Goal: Task Accomplishment & Management: Complete application form

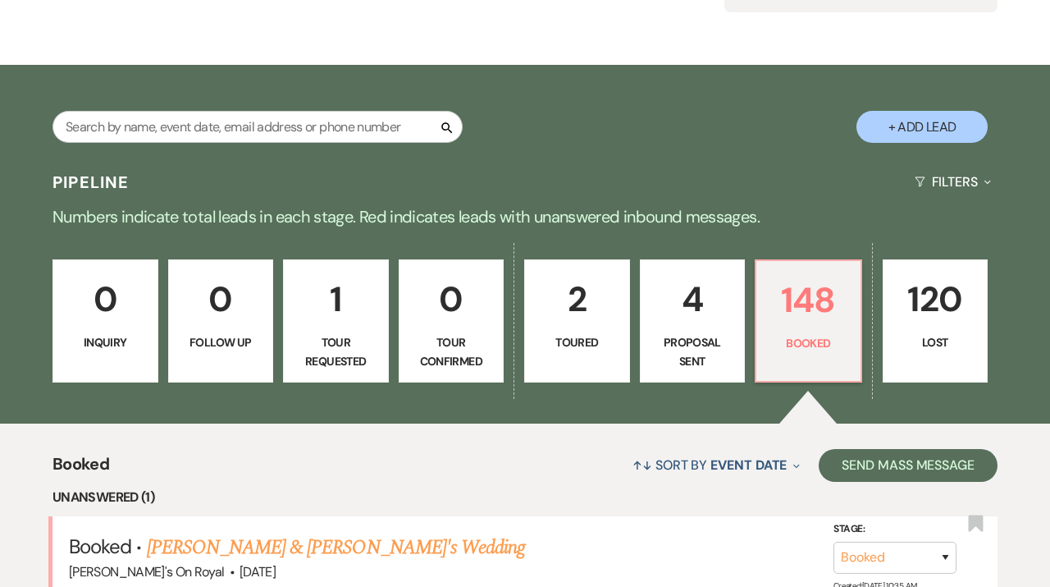
scroll to position [234, 0]
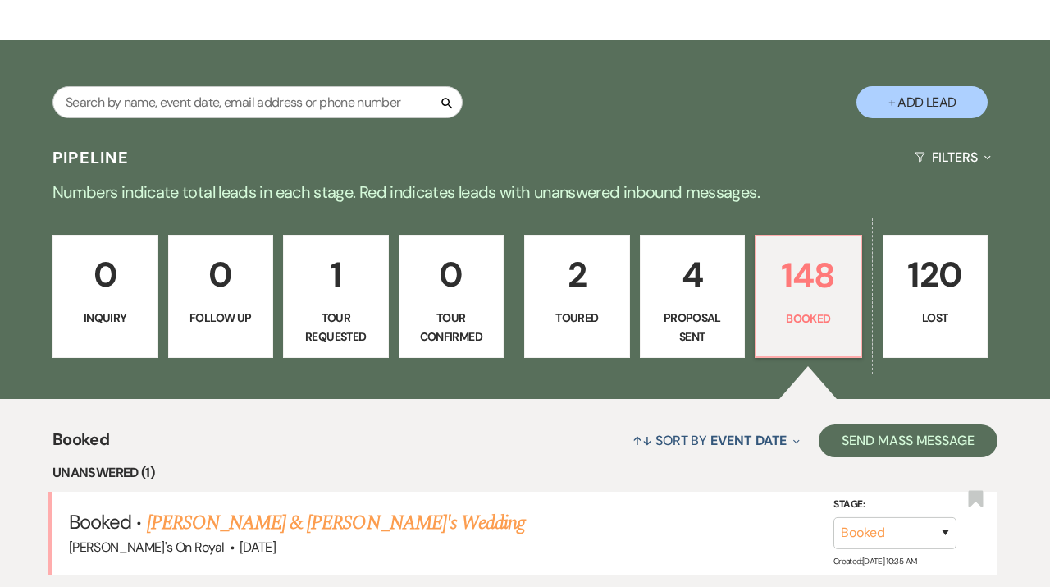
click at [680, 306] on link "4 Proposal Sent" at bounding box center [693, 296] width 106 height 123
select select "6"
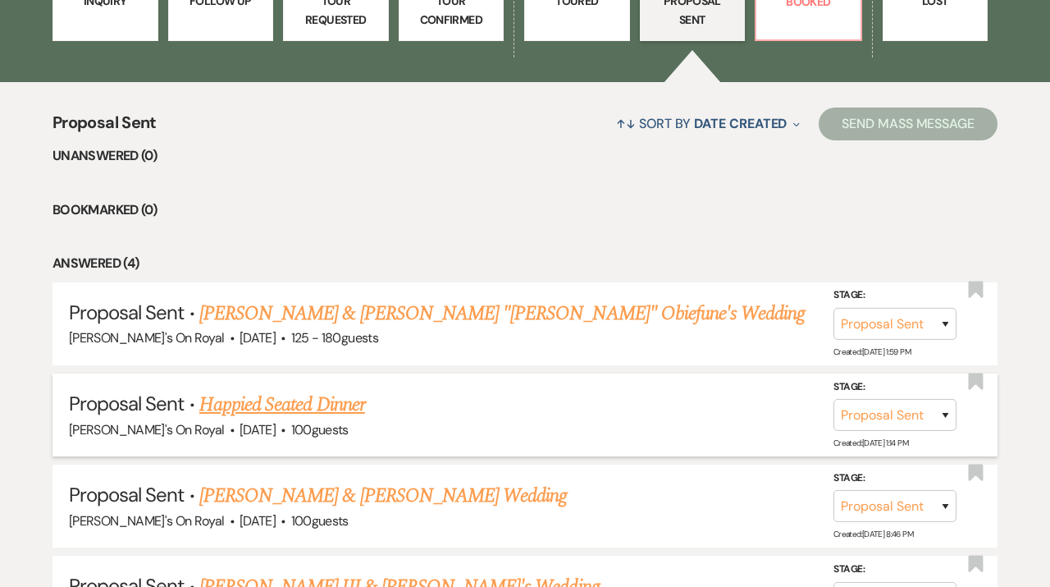
click at [297, 395] on link "Happied Seated Dinner" at bounding box center [282, 405] width 166 height 30
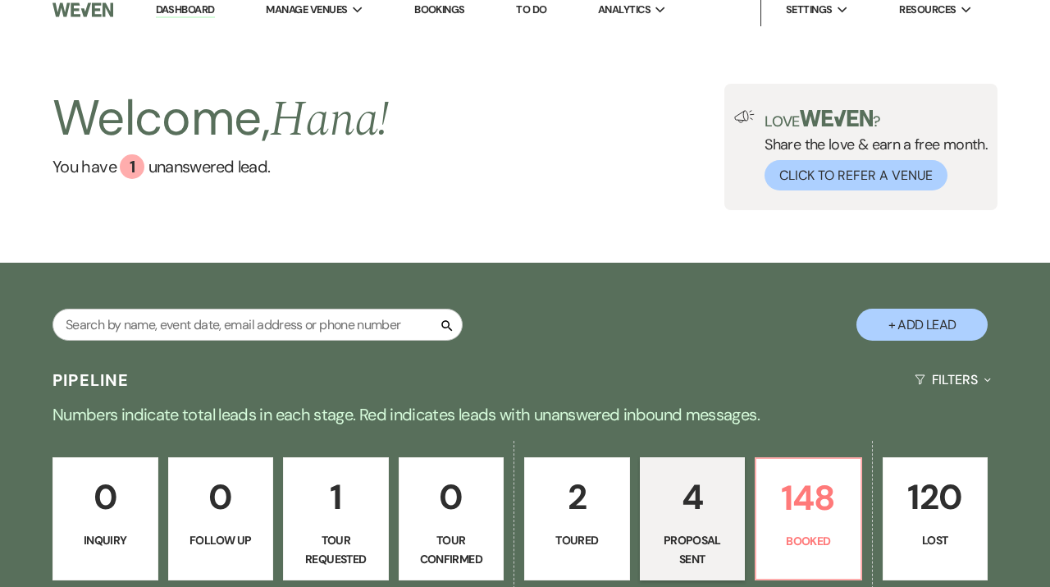
select select "6"
select select "20"
select select "9"
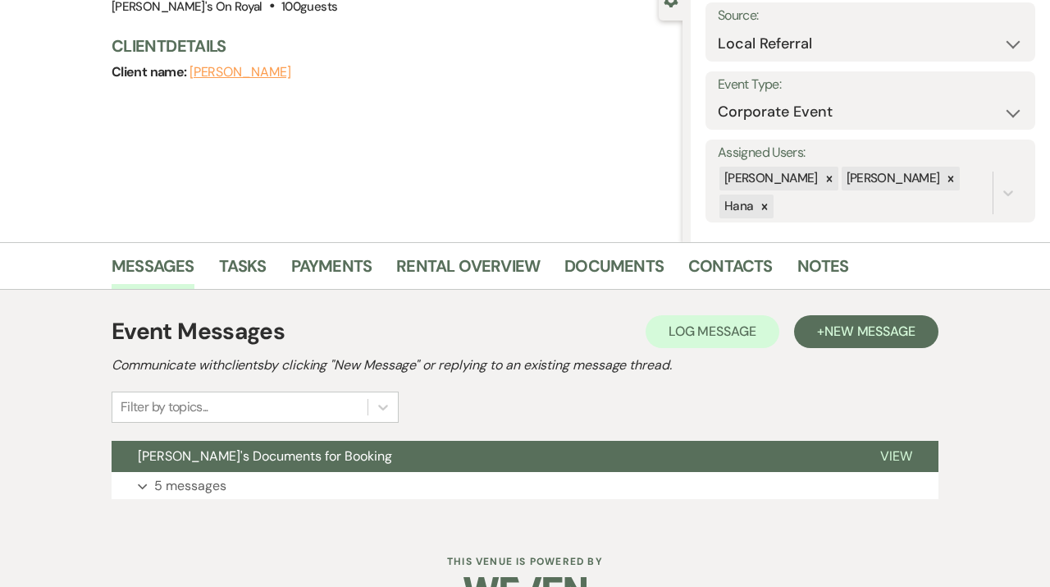
scroll to position [213, 0]
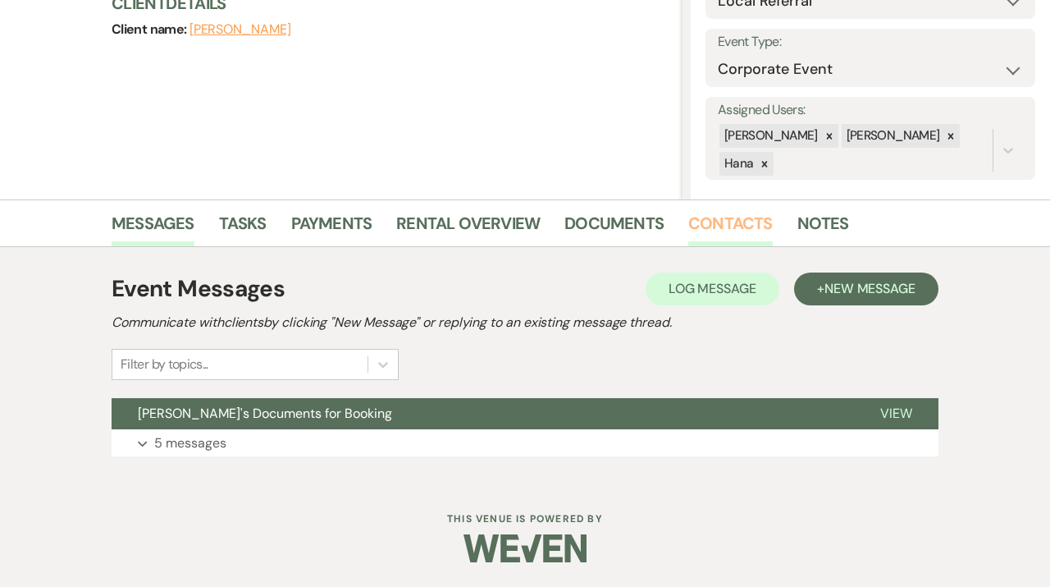
click at [716, 231] on link "Contacts" at bounding box center [731, 228] width 85 height 36
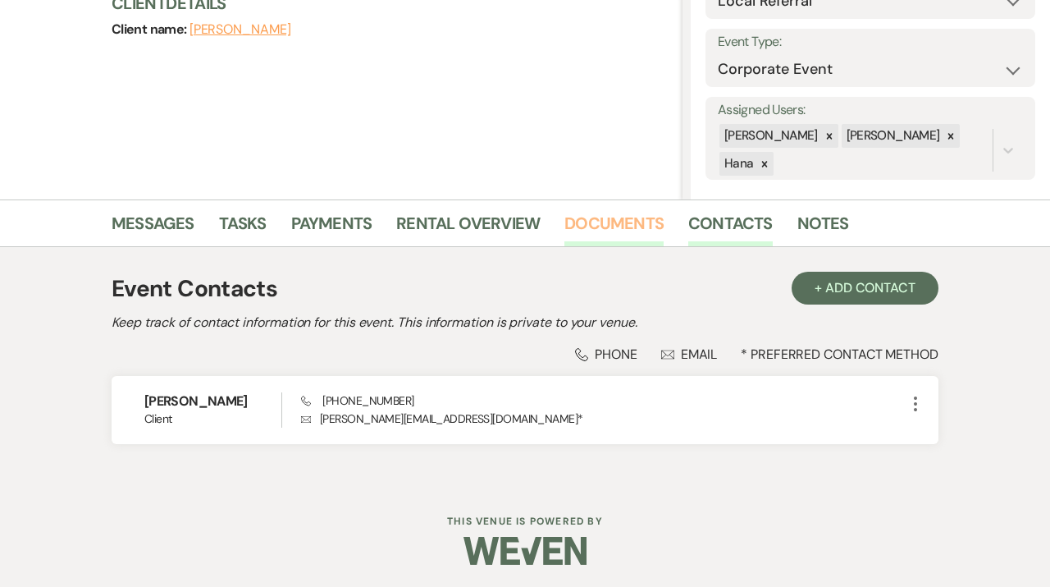
click at [616, 227] on link "Documents" at bounding box center [614, 228] width 99 height 36
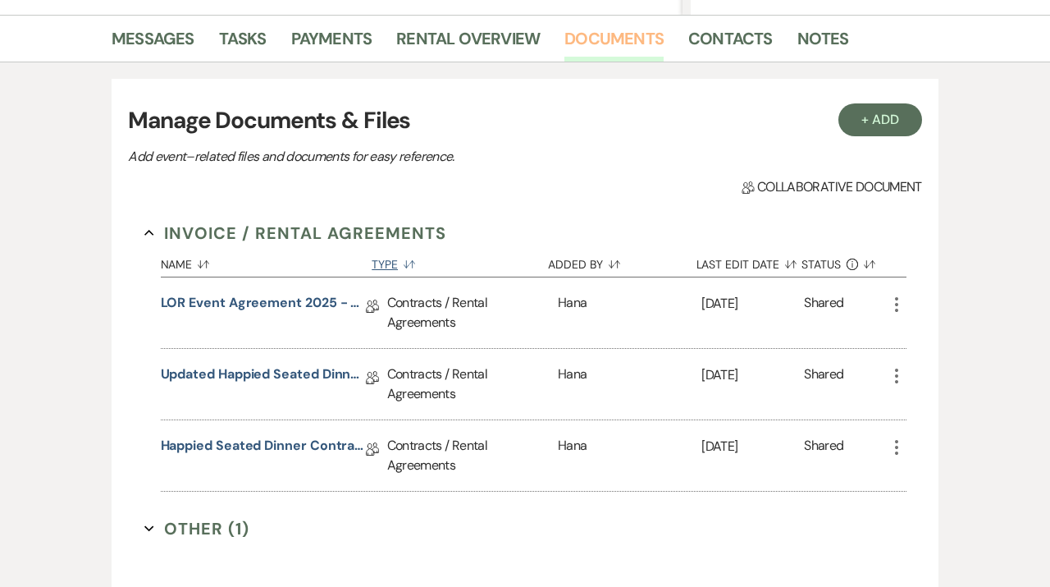
scroll to position [431, 0]
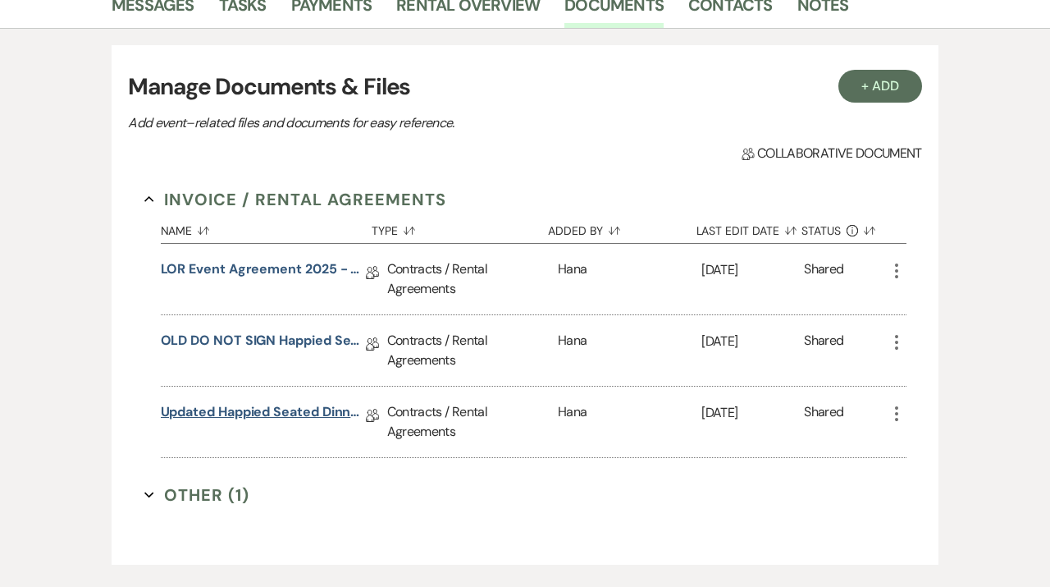
click at [299, 414] on link "Updated Happied Seated Dinner Contract [DATE]" at bounding box center [263, 414] width 205 height 25
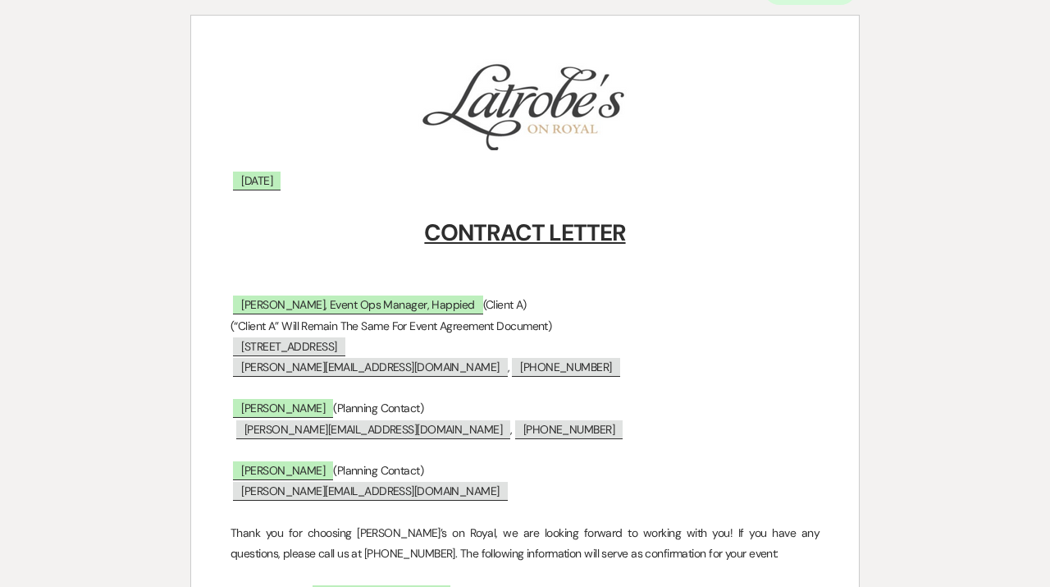
scroll to position [207, 0]
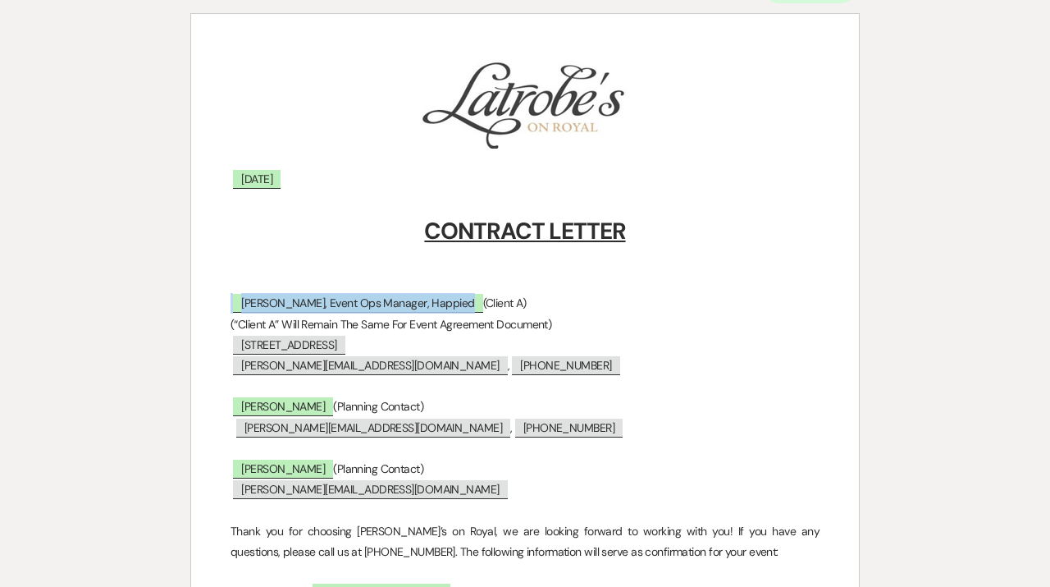
click at [440, 305] on span "[PERSON_NAME], Event Ops Manager, Happied" at bounding box center [357, 303] width 249 height 19
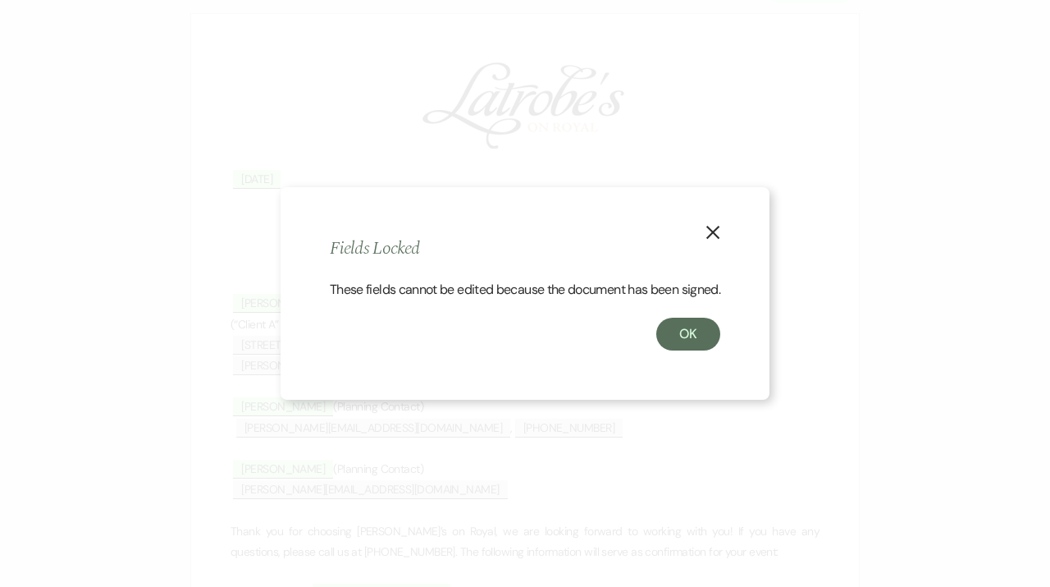
click at [717, 227] on icon "X" at bounding box center [713, 232] width 15 height 15
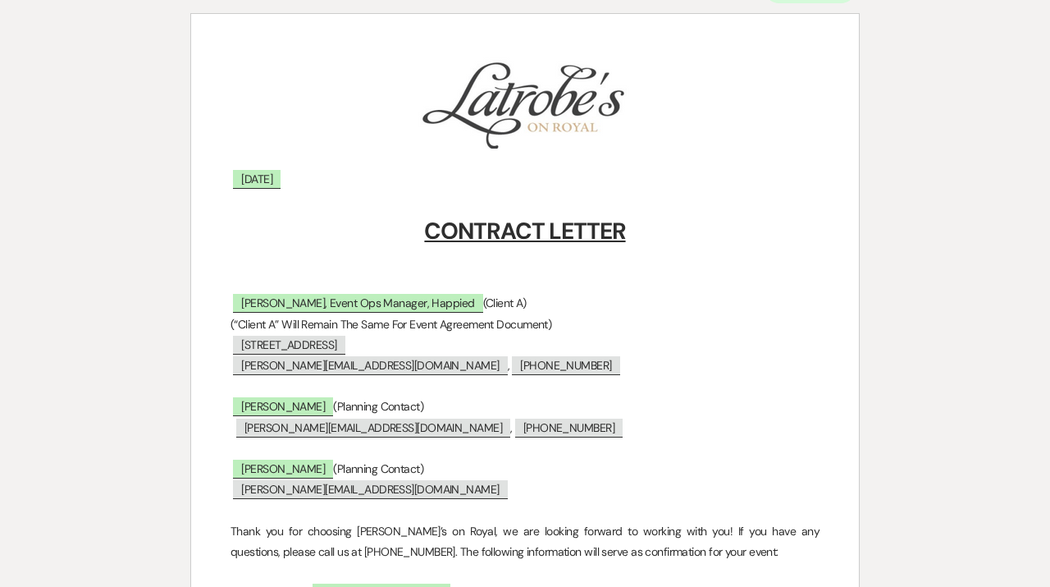
click at [525, 341] on p "﻿ [STREET_ADDRESS] ﻿" at bounding box center [525, 345] width 589 height 21
click at [345, 348] on span "[STREET_ADDRESS]" at bounding box center [289, 345] width 112 height 19
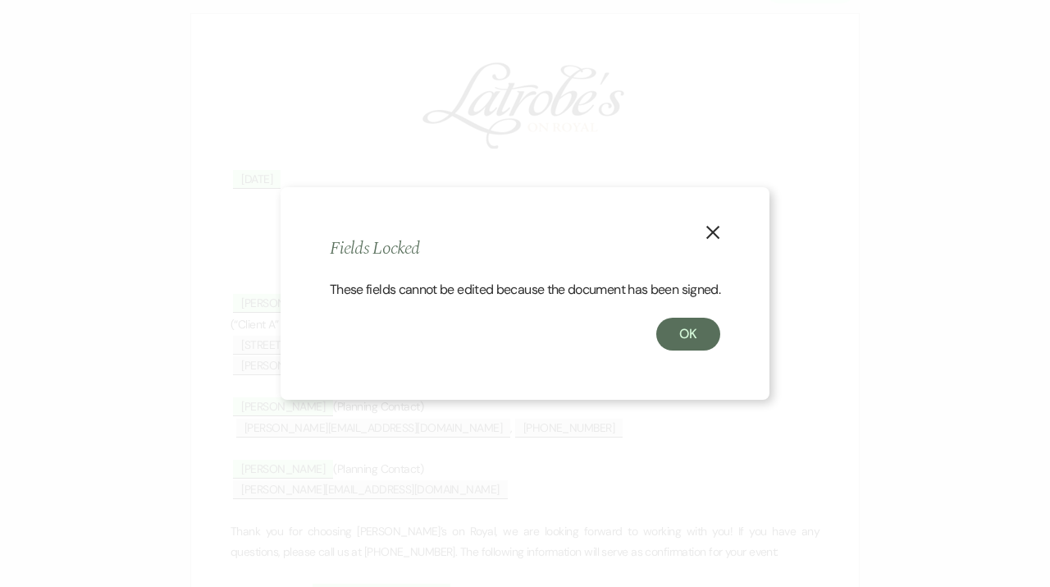
click at [716, 225] on icon "X" at bounding box center [713, 232] width 15 height 15
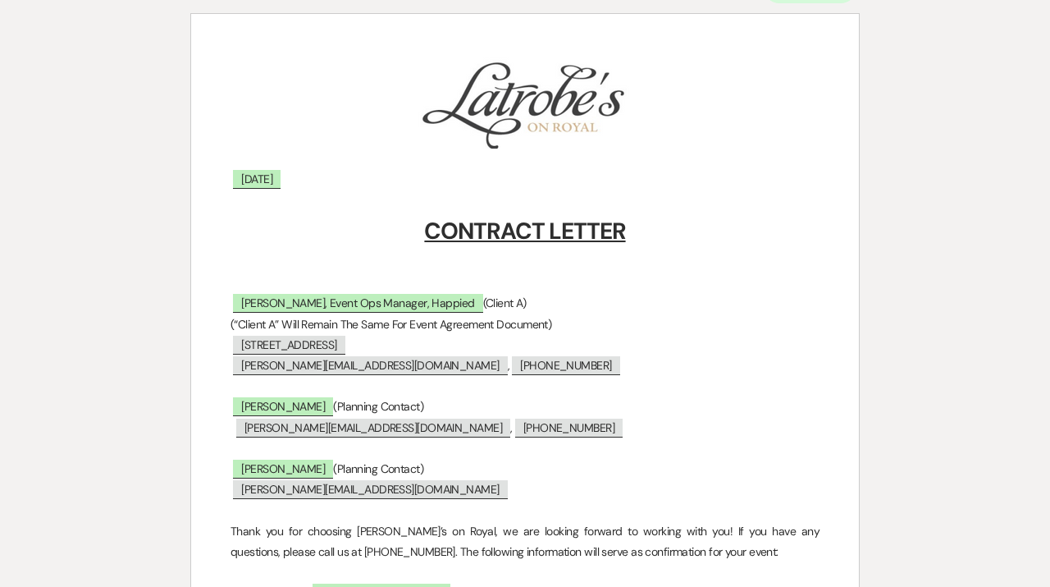
click at [257, 342] on span "[STREET_ADDRESS]" at bounding box center [289, 345] width 112 height 19
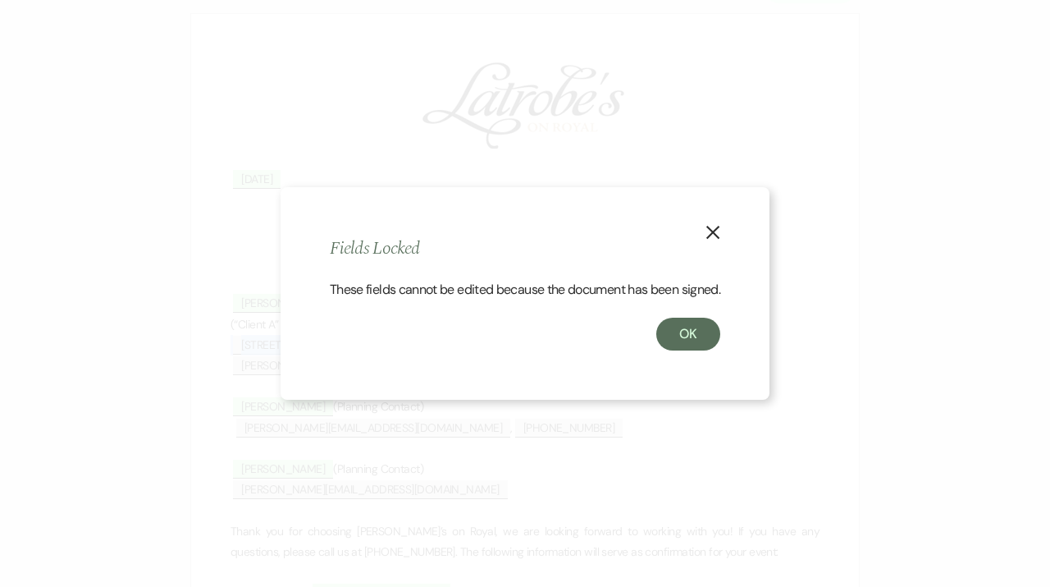
click at [712, 225] on icon "X" at bounding box center [713, 232] width 15 height 15
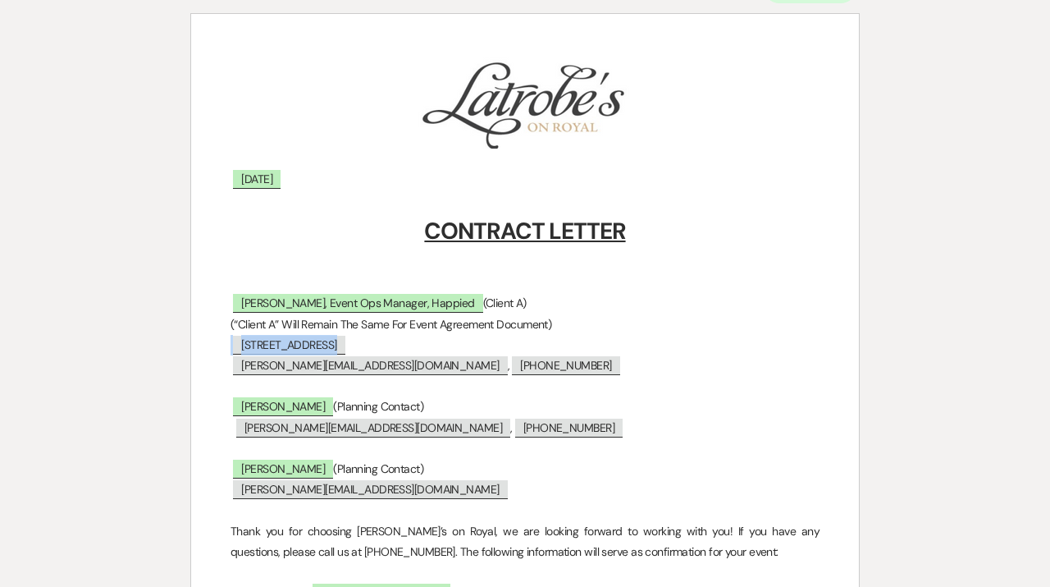
click at [600, 352] on p "﻿ [STREET_ADDRESS] ﻿" at bounding box center [525, 345] width 589 height 21
drag, startPoint x: 242, startPoint y: 345, endPoint x: 373, endPoint y: 351, distance: 130.7
click at [345, 351] on span "[STREET_ADDRESS]" at bounding box center [289, 345] width 112 height 19
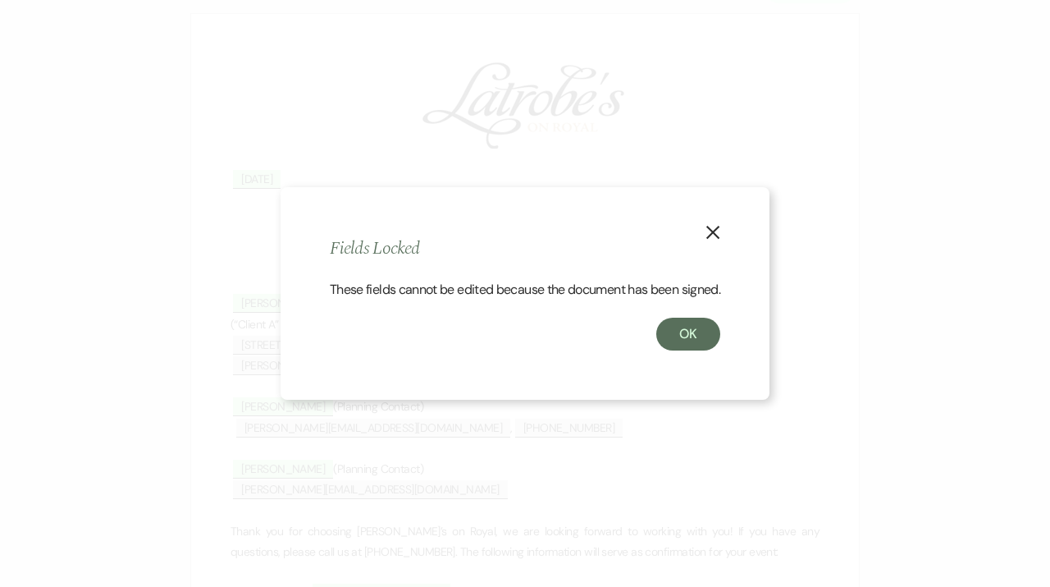
click at [719, 226] on use "button" at bounding box center [713, 232] width 13 height 13
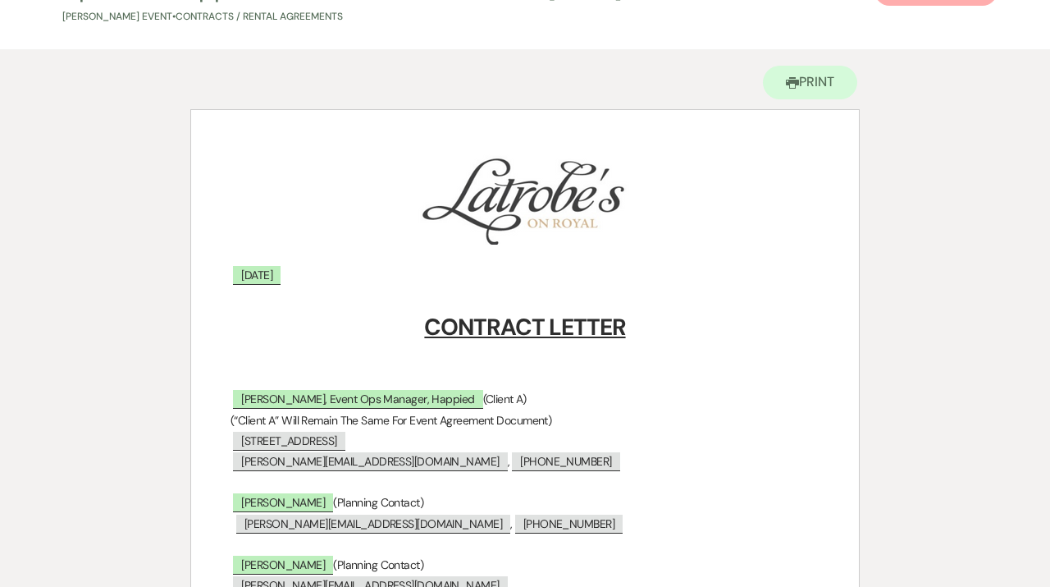
scroll to position [0, 0]
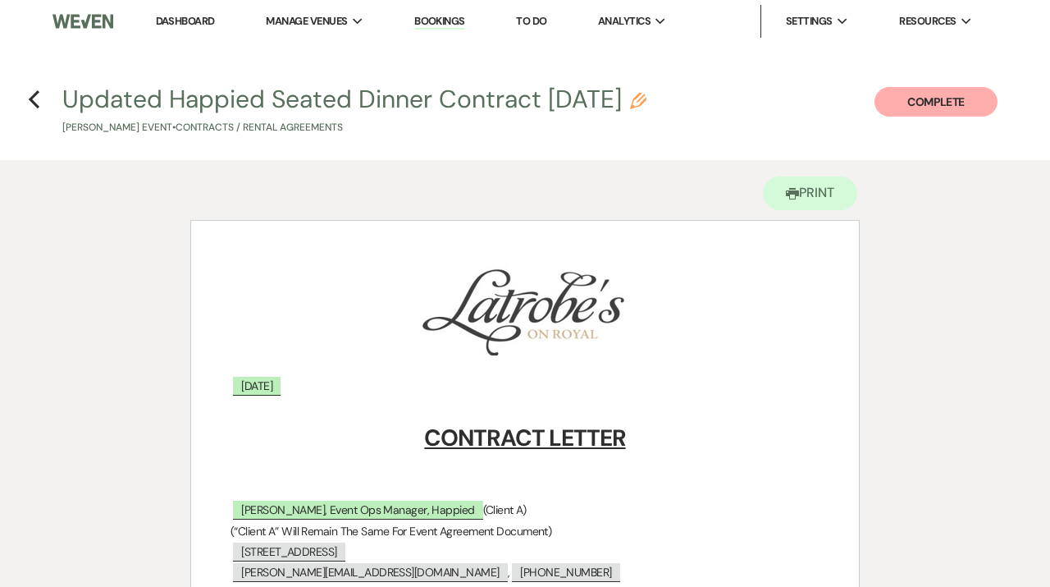
click at [46, 103] on h4 "Previous Updated Happied Seated Dinner Contract [DATE] Pencil [PERSON_NAME] Eve…" at bounding box center [525, 108] width 1050 height 53
click at [37, 102] on icon "Previous" at bounding box center [34, 99] width 12 height 20
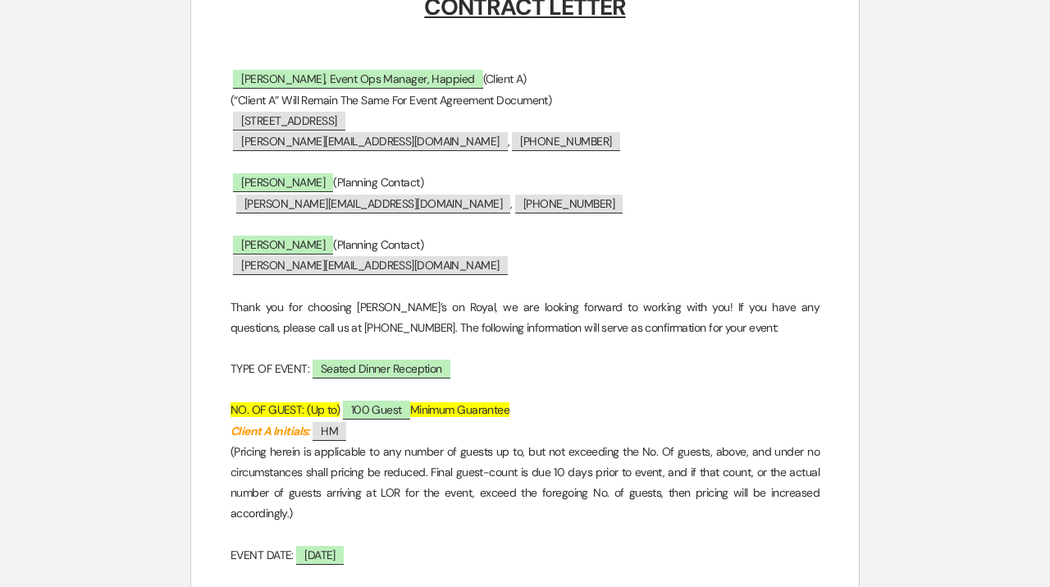
select select "6"
select select "20"
select select "9"
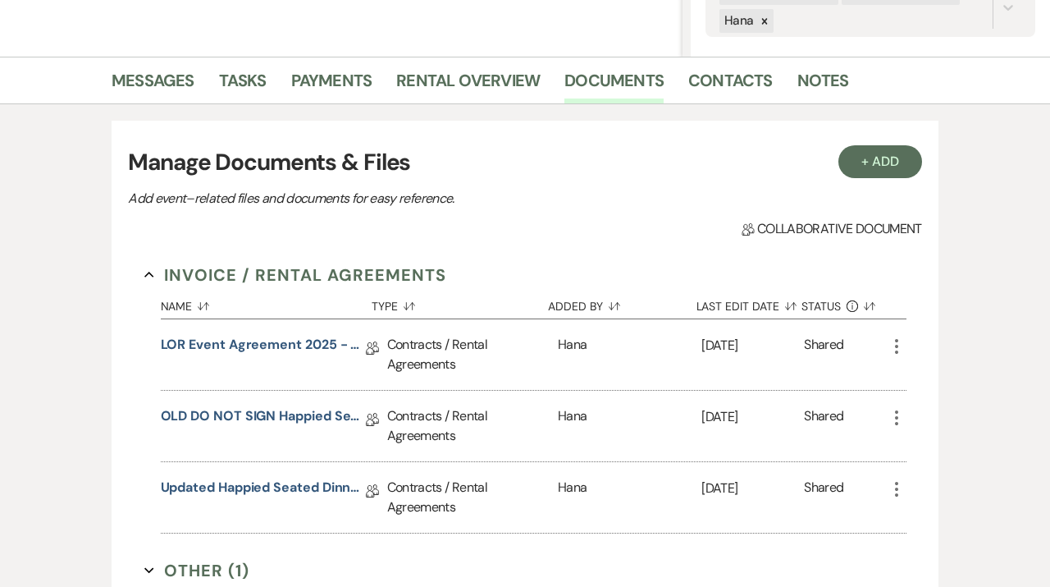
scroll to position [346, 0]
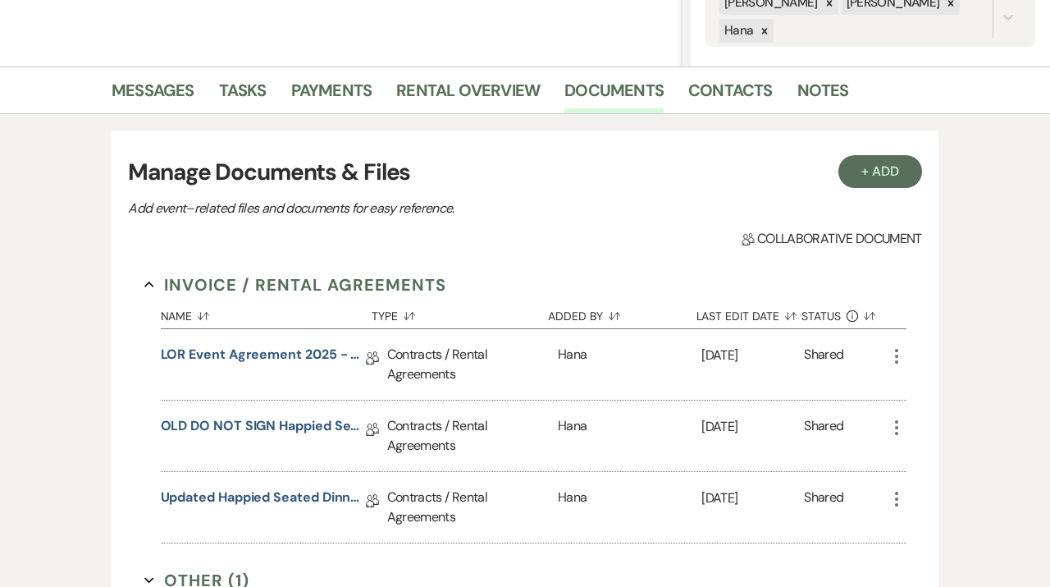
click at [197, 94] on li "Messages" at bounding box center [166, 93] width 108 height 39
click at [176, 96] on link "Messages" at bounding box center [153, 95] width 83 height 36
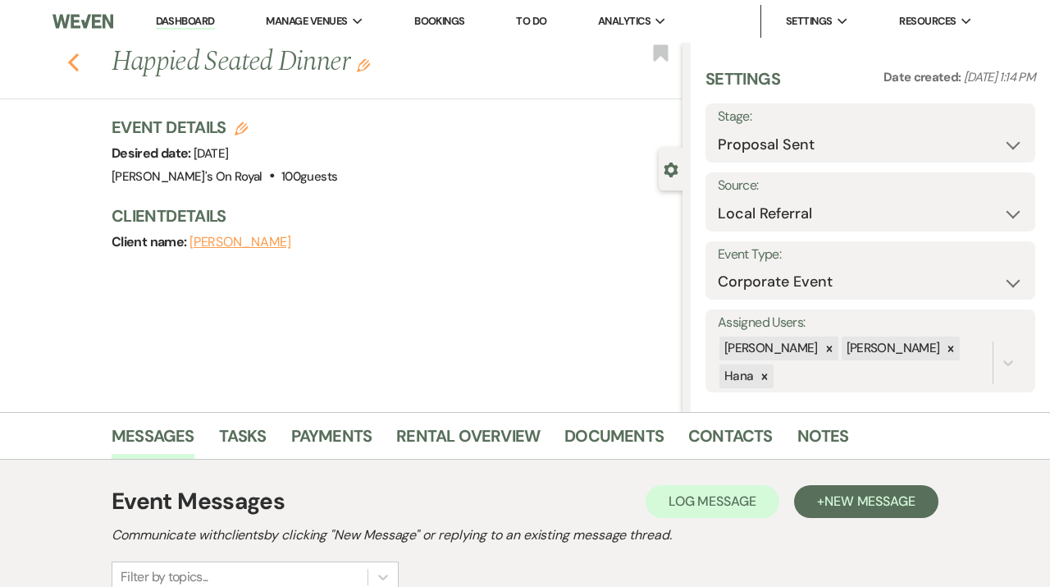
click at [71, 58] on icon "Previous" at bounding box center [73, 63] width 12 height 20
select select "6"
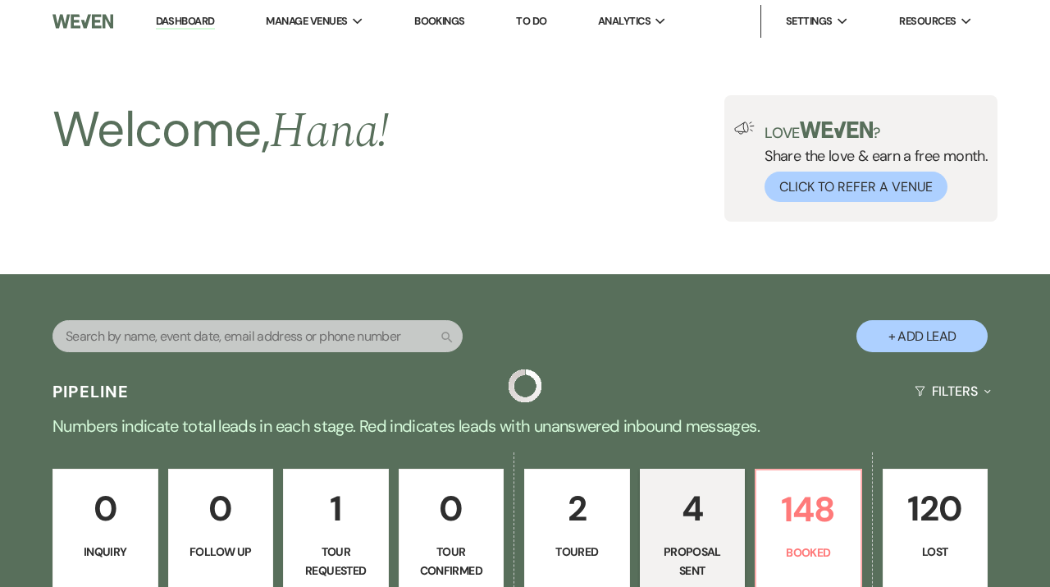
scroll to position [551, 0]
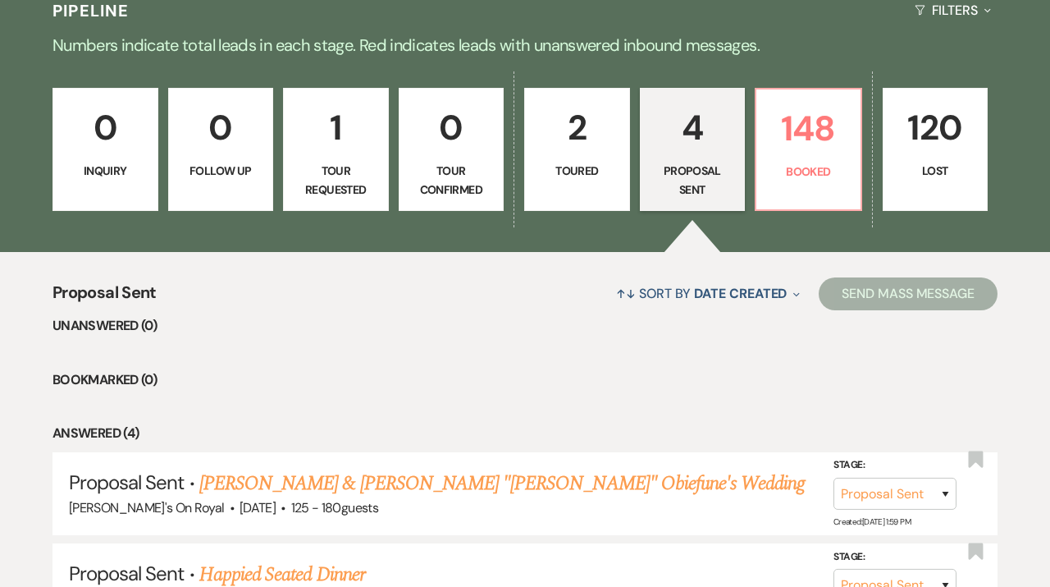
click at [598, 172] on p "Toured" at bounding box center [577, 171] width 85 height 18
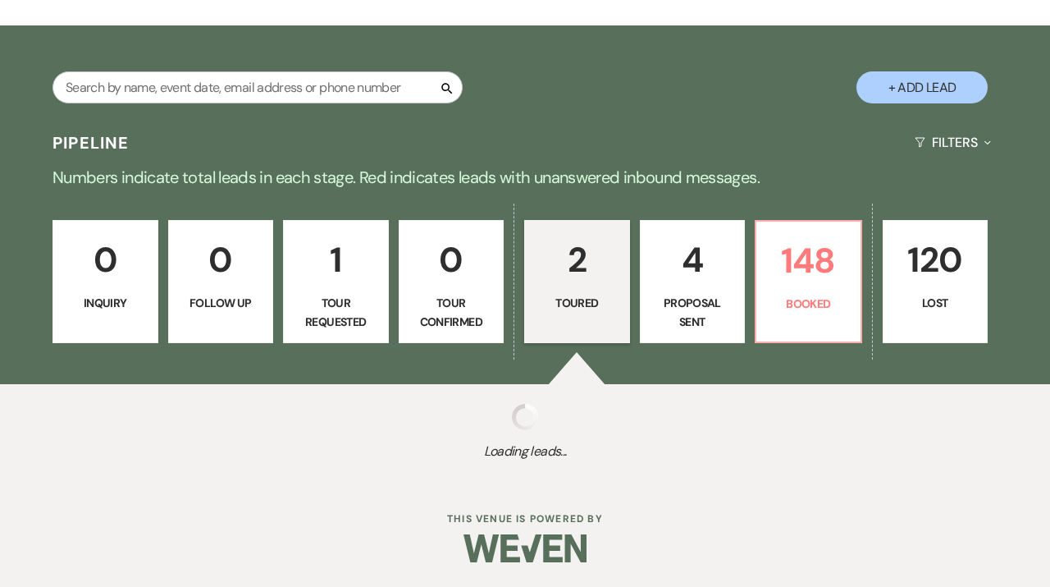
scroll to position [249, 0]
select select "5"
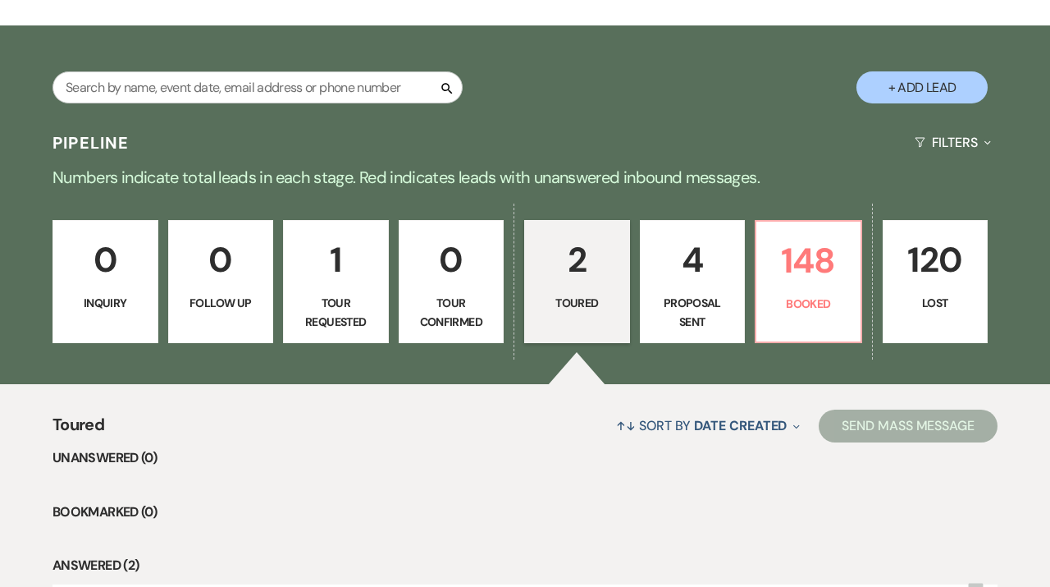
click at [935, 80] on button "+ Add Lead" at bounding box center [922, 87] width 131 height 32
select select "702"
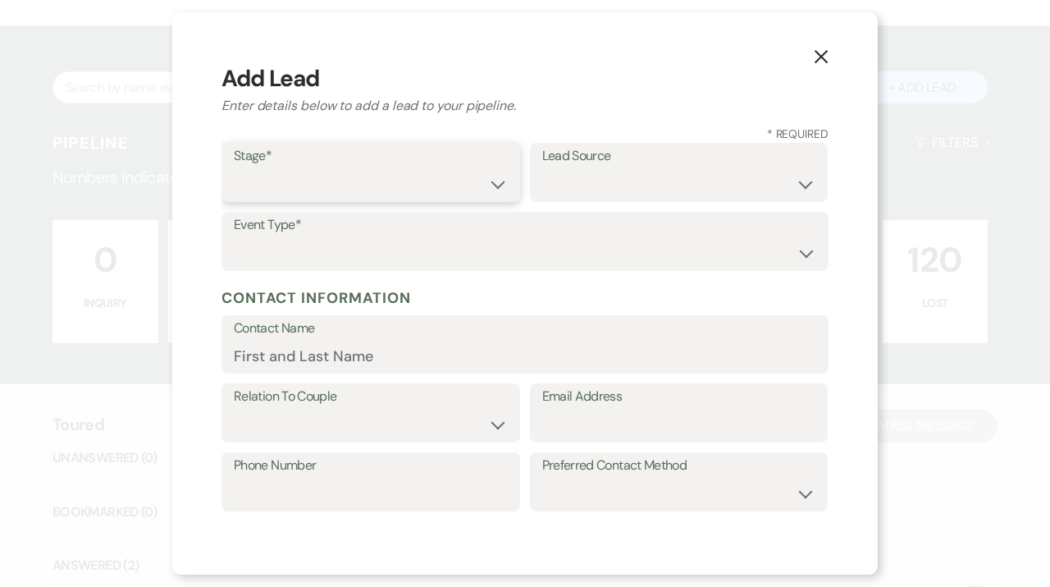
select select "6"
click option "Proposal Sent" at bounding box center [0, 0] width 0 height 0
click at [542, 168] on select "Weven Venue Website Instagram Facebook Pinterest Google The Knot Wedding Wire H…" at bounding box center [679, 184] width 274 height 32
select select "12"
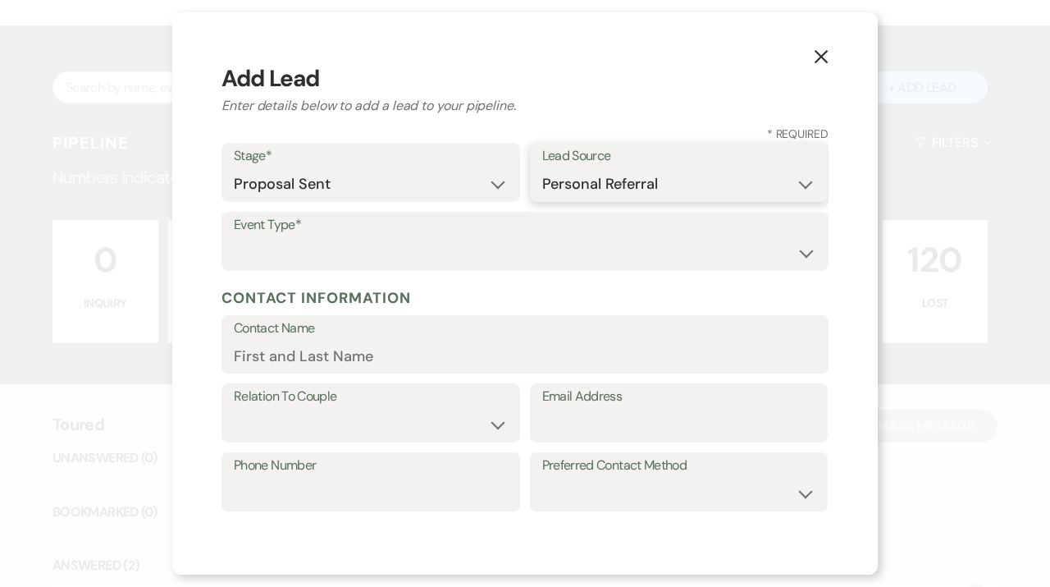
click option "Personal Referral" at bounding box center [0, 0] width 0 height 0
click at [234, 237] on select "Wedding Anniversary Party Baby Shower Bachelorette / Bachelor Party Birthday Pa…" at bounding box center [525, 253] width 583 height 32
select select "1"
click option "Wedding" at bounding box center [0, 0] width 0 height 0
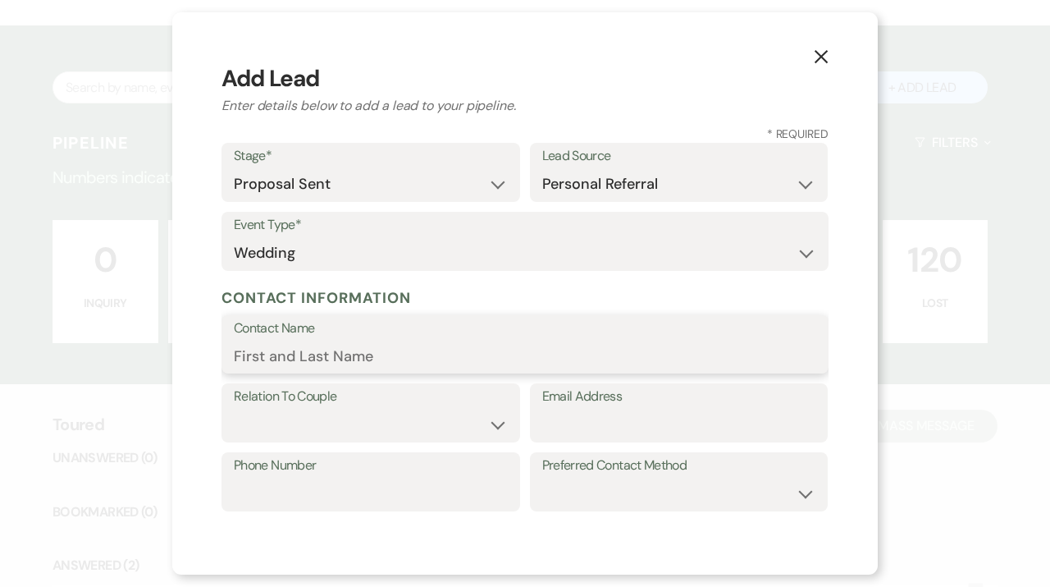
click at [432, 347] on input "Contact Name" at bounding box center [525, 356] width 583 height 32
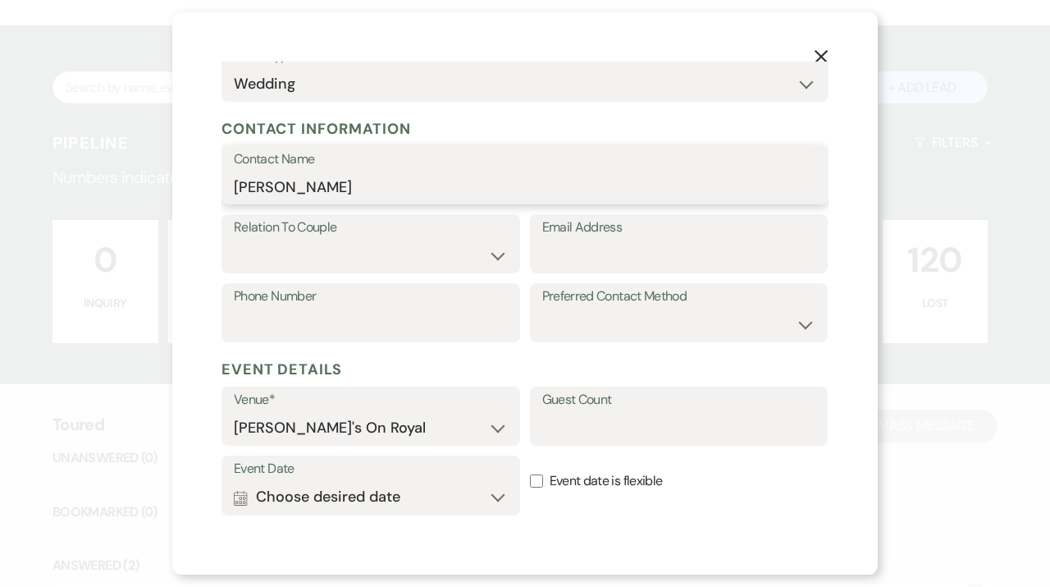
scroll to position [168, 0]
type input "[PERSON_NAME]"
select select "1"
click option "Couple" at bounding box center [0, 0] width 0 height 0
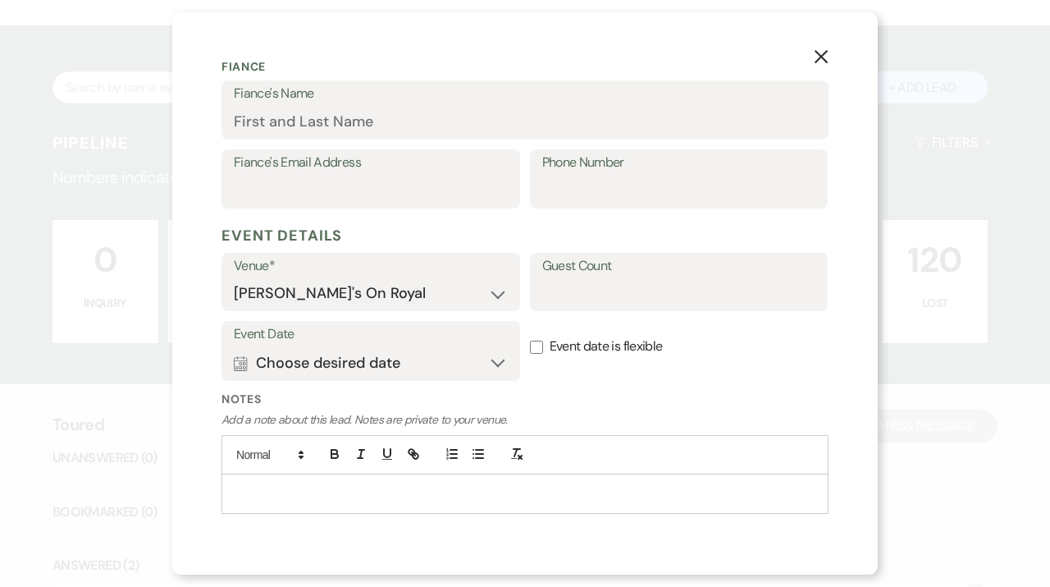
scroll to position [474, 0]
click at [501, 359] on button "Calendar Choose desired date Expand" at bounding box center [371, 361] width 274 height 33
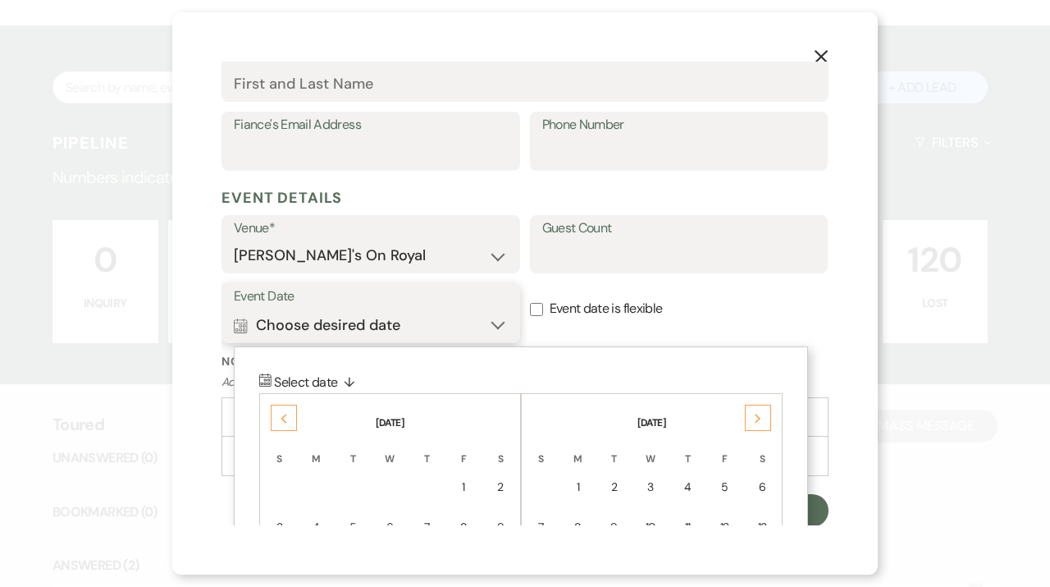
scroll to position [511, 0]
click at [276, 418] on div "Previous" at bounding box center [284, 417] width 26 height 26
click at [286, 418] on icon "Previous" at bounding box center [284, 418] width 8 height 10
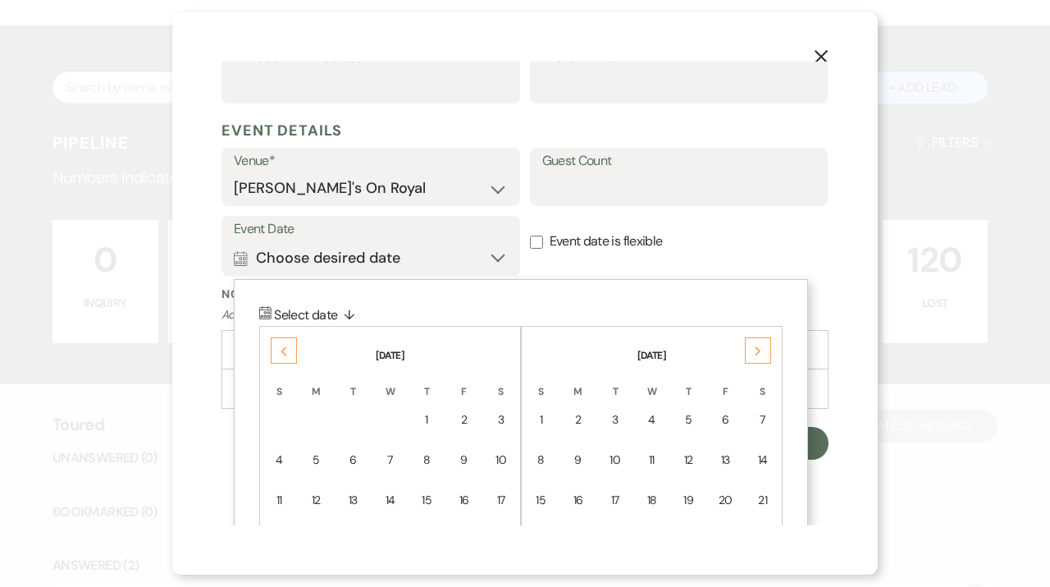
scroll to position [606, 0]
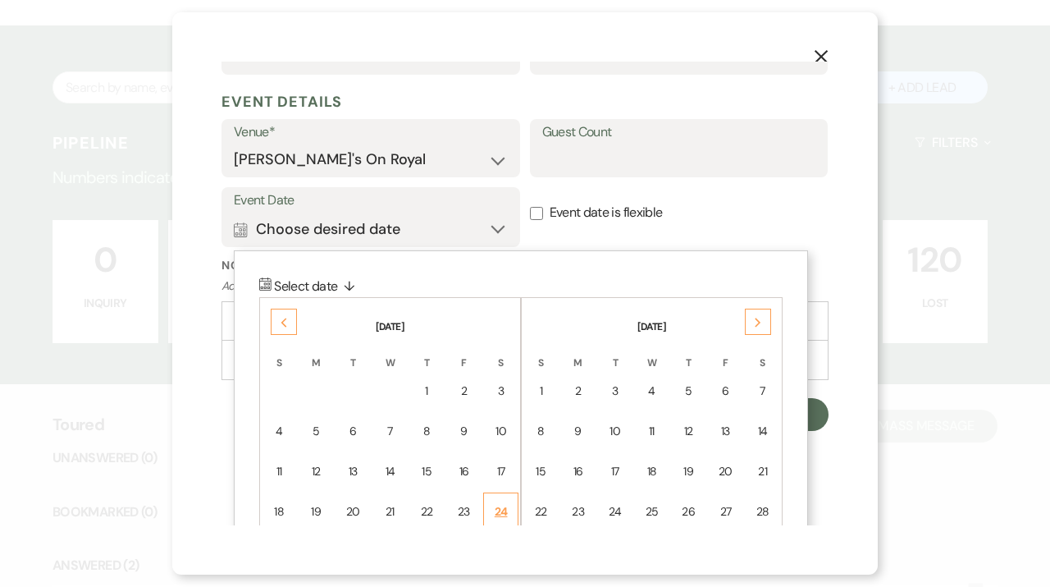
click at [506, 511] on div "24" at bounding box center [501, 511] width 14 height 17
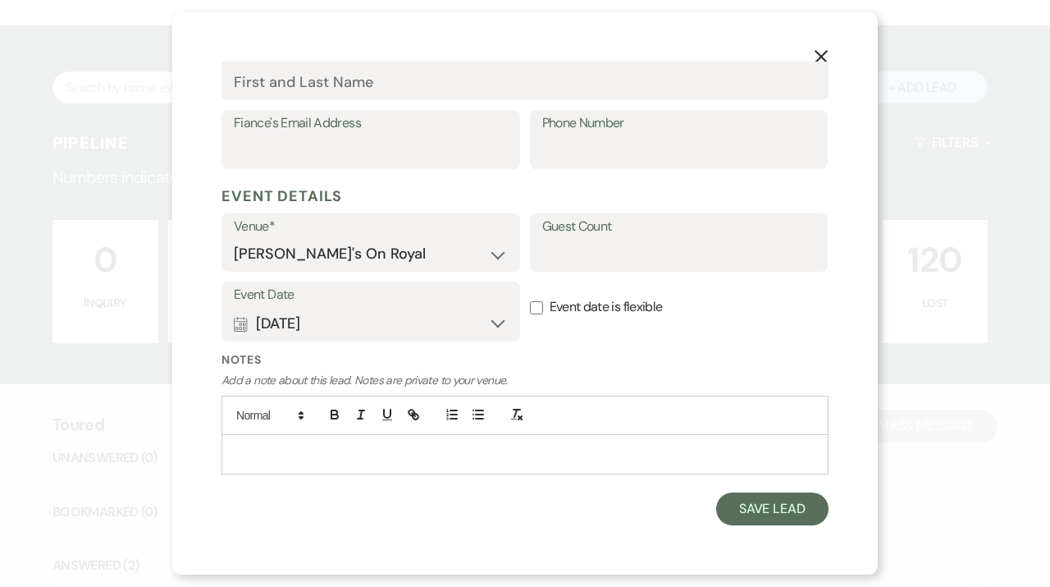
scroll to position [511, 0]
